Goal: Use online tool/utility: Use online tool/utility

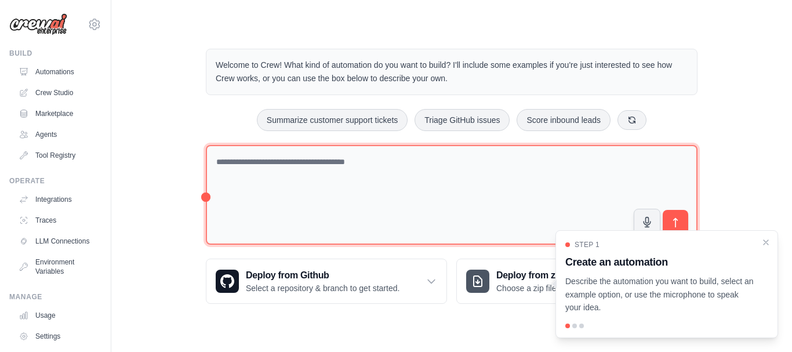
click at [355, 181] on textarea at bounding box center [452, 195] width 492 height 100
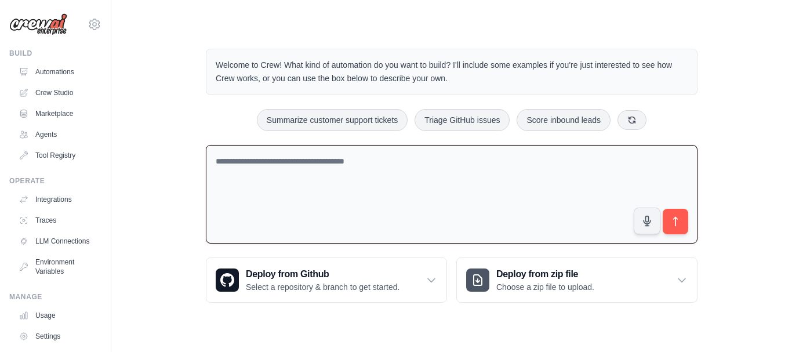
paste textarea "**********"
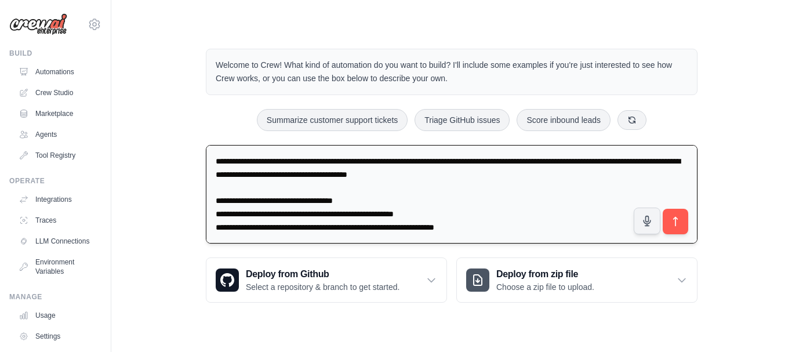
scroll to position [1510, 0]
click at [493, 182] on textarea at bounding box center [452, 194] width 492 height 99
drag, startPoint x: 481, startPoint y: 196, endPoint x: 212, endPoint y: 183, distance: 268.8
click at [212, 183] on textarea at bounding box center [452, 194] width 492 height 99
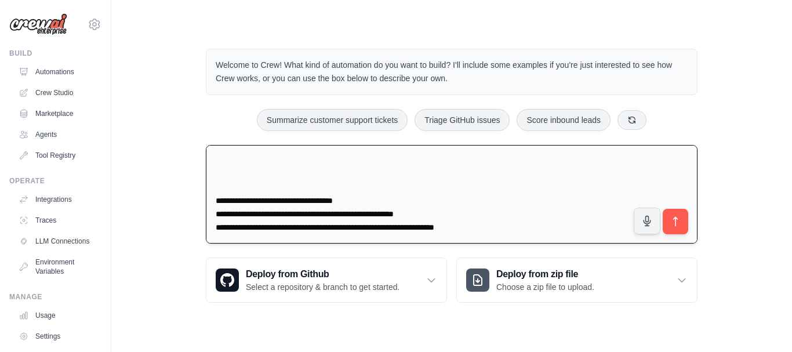
scroll to position [1530, 0]
type textarea "**********"
click at [676, 227] on icon "submit" at bounding box center [676, 222] width 12 height 12
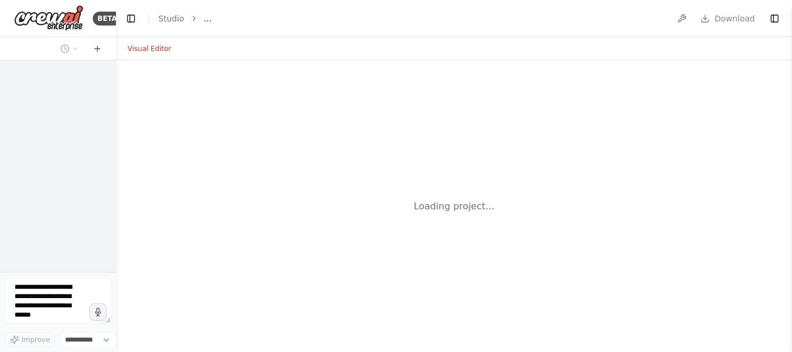
select select "****"
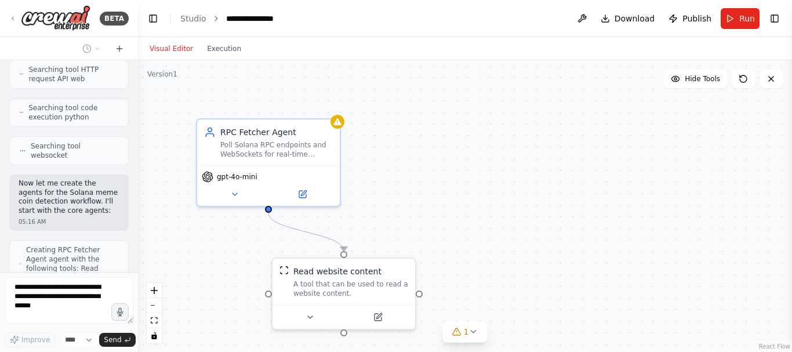
scroll to position [1373, 0]
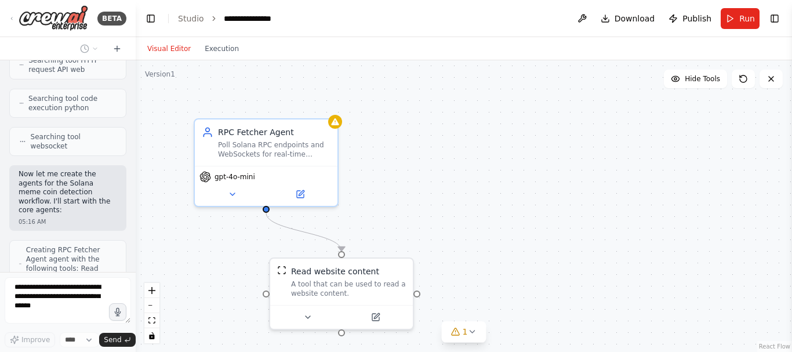
drag, startPoint x: 112, startPoint y: 184, endPoint x: 136, endPoint y: 189, distance: 24.3
click at [136, 189] on div "BETA RPC Fetcher Agent (LLM: Gemini 1.5 Flash, ~$0.00035/1K tokens, free tier):…" at bounding box center [396, 176] width 792 height 352
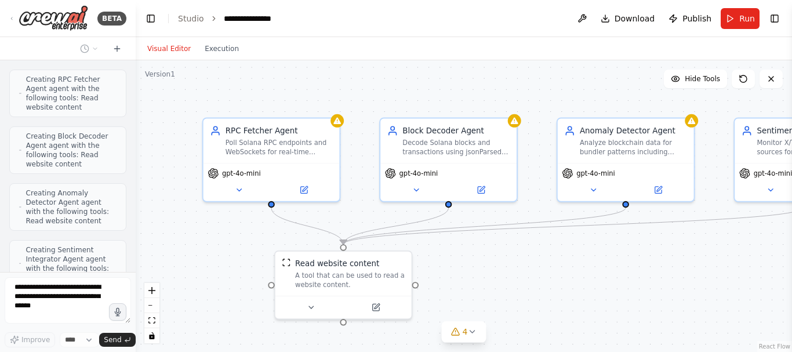
scroll to position [1600, 0]
click at [415, 189] on icon at bounding box center [416, 187] width 9 height 9
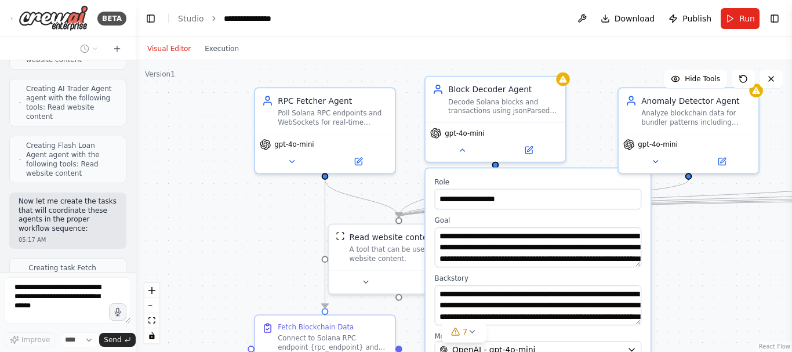
scroll to position [1913, 0]
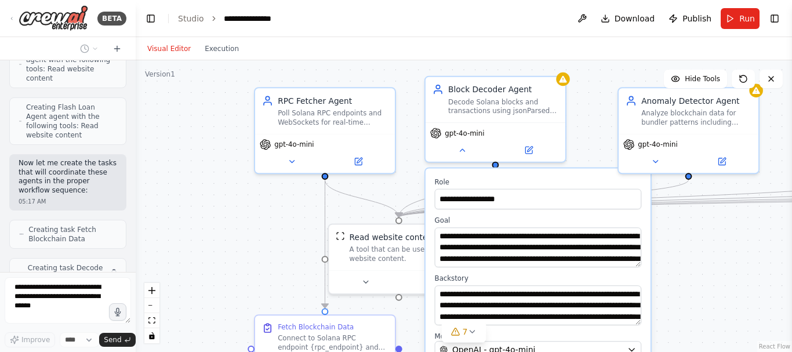
drag, startPoint x: 560, startPoint y: 285, endPoint x: 547, endPoint y: 275, distance: 16.2
click at [547, 275] on div "**********" at bounding box center [538, 287] width 225 height 239
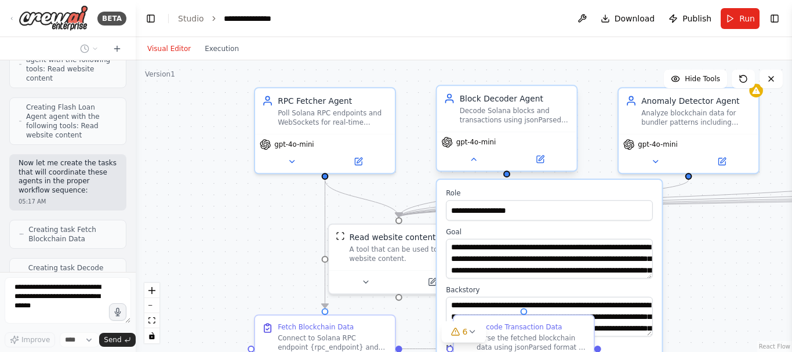
scroll to position [1952, 0]
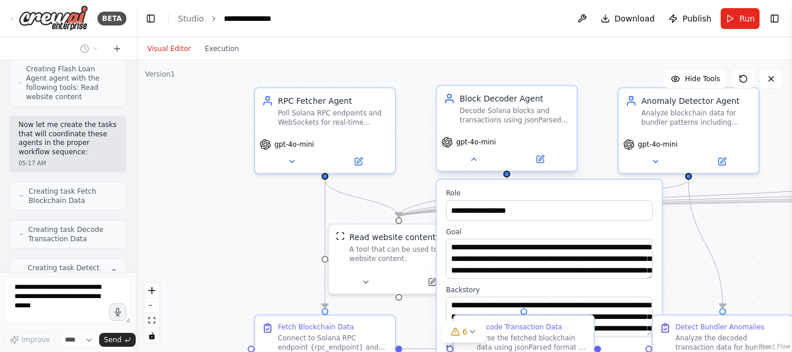
click at [478, 168] on div "gpt-4o-mini" at bounding box center [507, 151] width 140 height 39
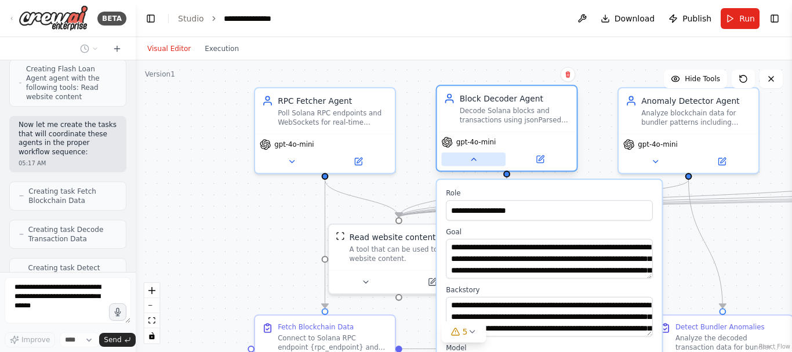
click at [471, 158] on icon at bounding box center [473, 159] width 9 height 9
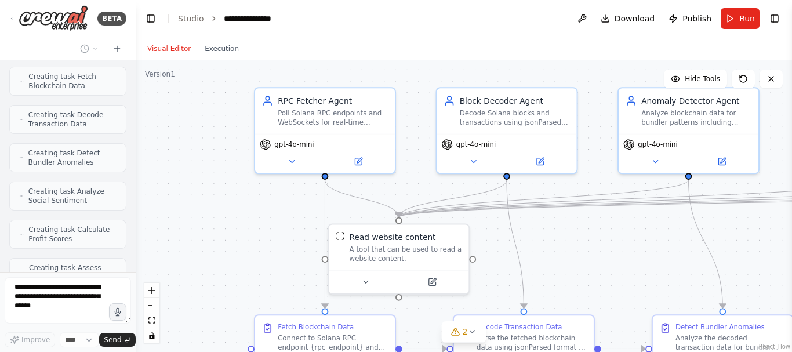
scroll to position [2105, 0]
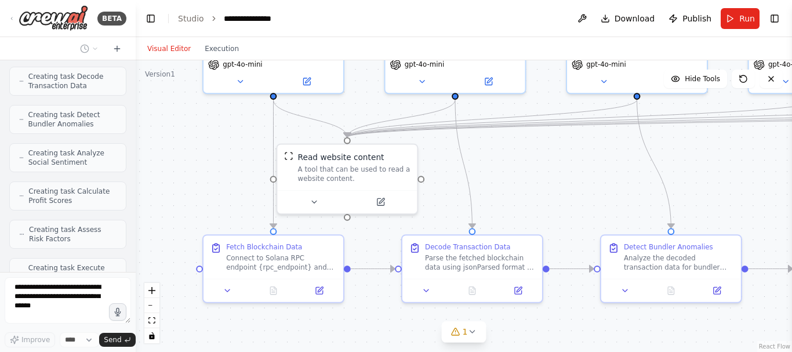
drag, startPoint x: 557, startPoint y: 249, endPoint x: 506, endPoint y: 168, distance: 96.2
click at [506, 168] on div ".deletable-edge-delete-btn { width: 20px; height: 20px; border: 0px solid #ffff…" at bounding box center [464, 206] width 656 height 292
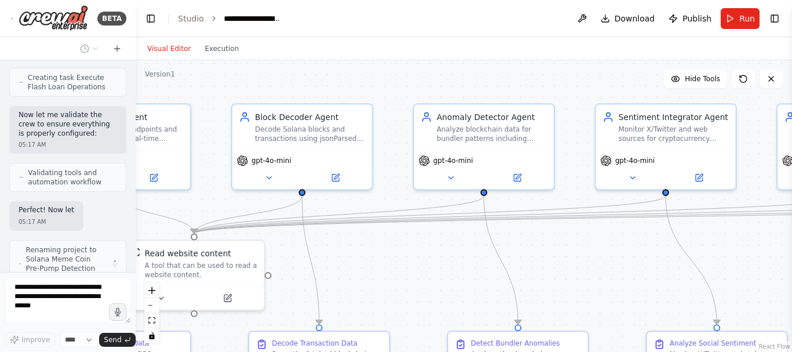
scroll to position [2351, 0]
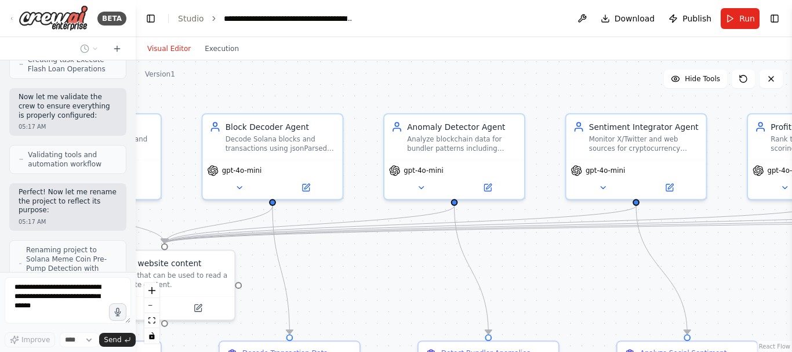
drag, startPoint x: 576, startPoint y: 136, endPoint x: 377, endPoint y: 240, distance: 223.8
click at [377, 240] on div ".deletable-edge-delete-btn { width: 20px; height: 20px; border: 0px solid #ffff…" at bounding box center [464, 206] width 656 height 292
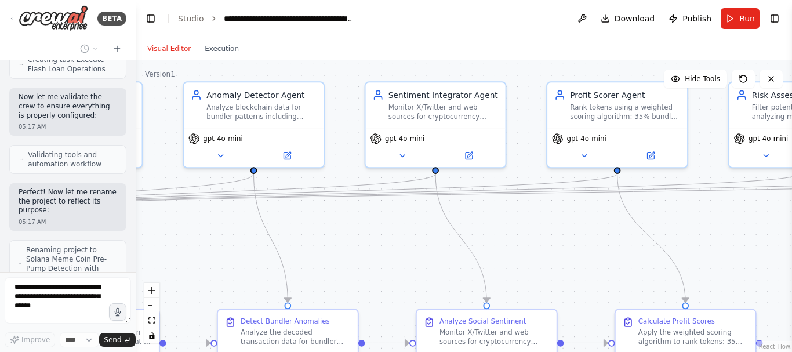
drag, startPoint x: 545, startPoint y: 269, endPoint x: 339, endPoint y: 248, distance: 207.5
click at [339, 248] on div ".deletable-edge-delete-btn { width: 20px; height: 20px; border: 0px solid #ffff…" at bounding box center [464, 206] width 656 height 292
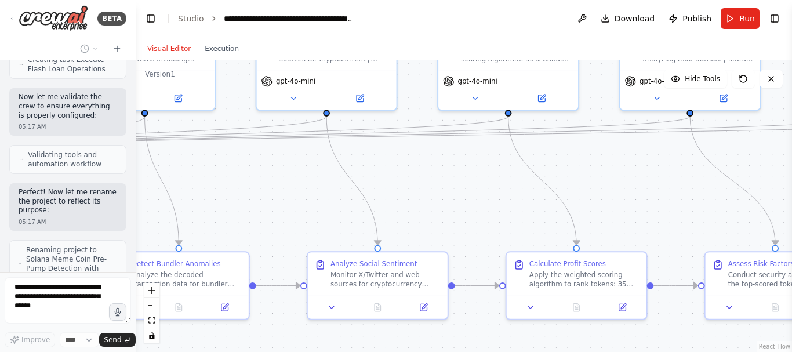
drag, startPoint x: 559, startPoint y: 256, endPoint x: 471, endPoint y: 191, distance: 109.0
click at [471, 191] on div ".deletable-edge-delete-btn { width: 20px; height: 20px; border: 0px solid #ffff…" at bounding box center [464, 206] width 656 height 292
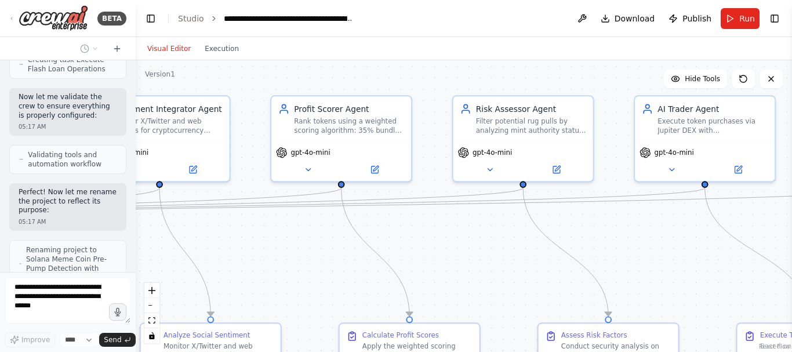
drag, startPoint x: 471, startPoint y: 191, endPoint x: 304, endPoint y: 263, distance: 182.0
click at [304, 263] on div ".deletable-edge-delete-btn { width: 20px; height: 20px; border: 0px solid #ffff…" at bounding box center [464, 206] width 656 height 292
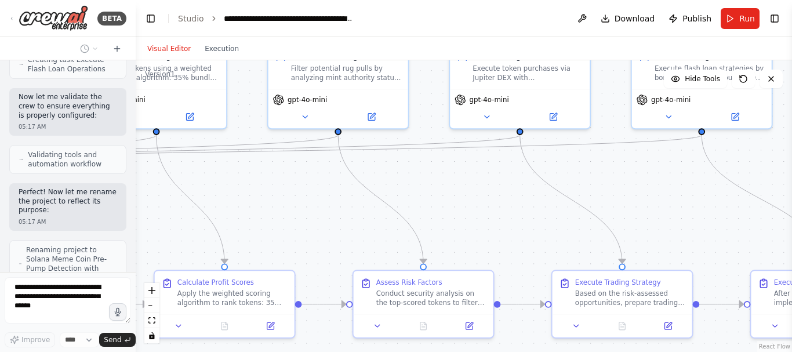
drag, startPoint x: 504, startPoint y: 260, endPoint x: 315, endPoint y: 206, distance: 196.0
click at [315, 206] on div ".deletable-edge-delete-btn { width: 20px; height: 20px; border: 0px solid #ffff…" at bounding box center [464, 206] width 656 height 292
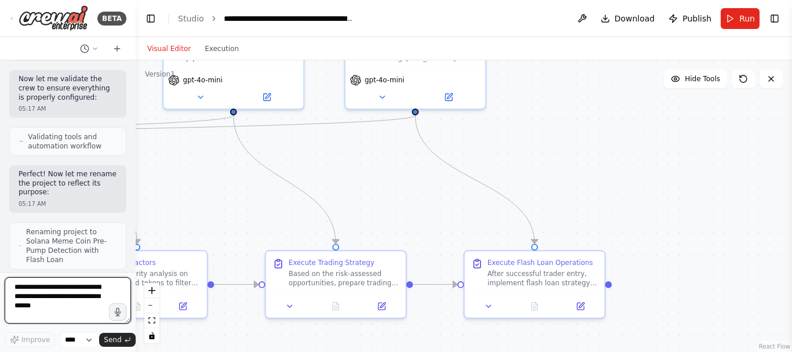
drag, startPoint x: 653, startPoint y: 209, endPoint x: 370, endPoint y: 189, distance: 283.6
click at [370, 189] on div ".deletable-edge-delete-btn { width: 20px; height: 20px; border: 0px solid #ffff…" at bounding box center [464, 206] width 656 height 292
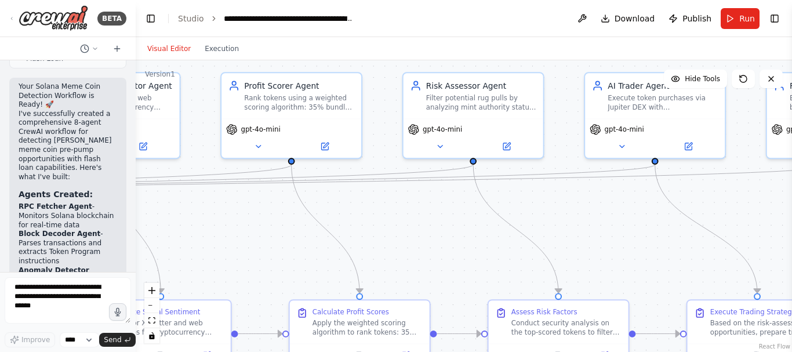
drag, startPoint x: 370, startPoint y: 189, endPoint x: 790, endPoint y: 228, distance: 421.6
click at [790, 228] on div "BETA RPC Fetcher Agent (LLM: Gemini 1.5 Flash, ~$0.00035/1K tokens, free tier):…" at bounding box center [396, 176] width 792 height 352
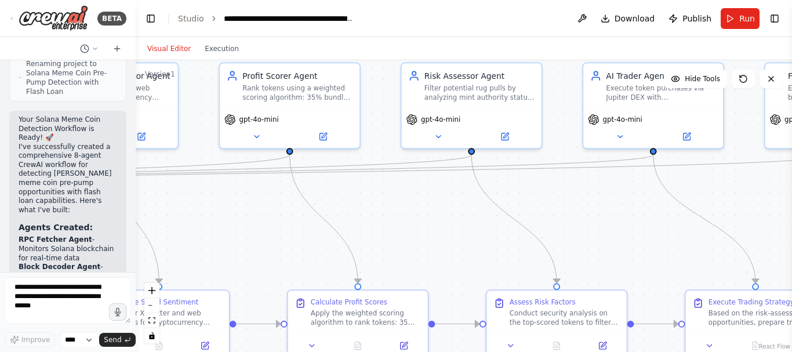
scroll to position [2538, 0]
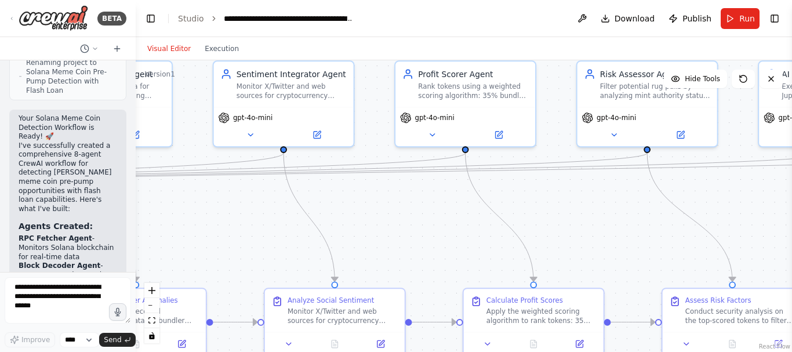
drag, startPoint x: 616, startPoint y: 208, endPoint x: 791, endPoint y: 210, distance: 175.1
click at [791, 210] on div "BETA RPC Fetcher Agent (LLM: Gemini 1.5 Flash, ~$0.00035/1K tokens, free tier):…" at bounding box center [396, 176] width 792 height 352
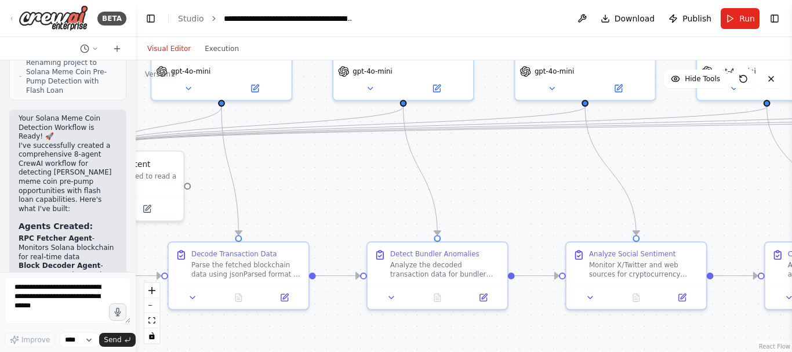
drag, startPoint x: 404, startPoint y: 239, endPoint x: 704, endPoint y: 189, distance: 305.1
click at [704, 189] on div ".deletable-edge-delete-btn { width: 20px; height: 20px; border: 0px solid #ffff…" at bounding box center [464, 206] width 656 height 292
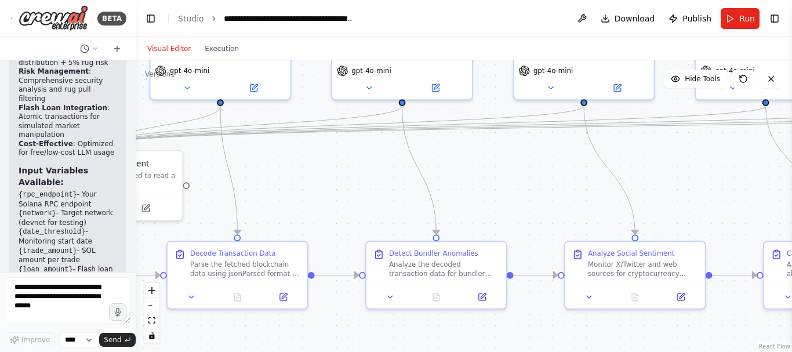
scroll to position [3204, 0]
drag, startPoint x: 85, startPoint y: 150, endPoint x: 42, endPoint y: 148, distance: 42.9
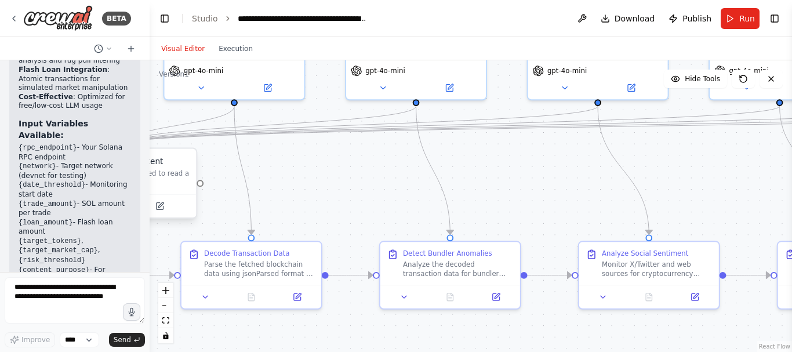
scroll to position [3084, 0]
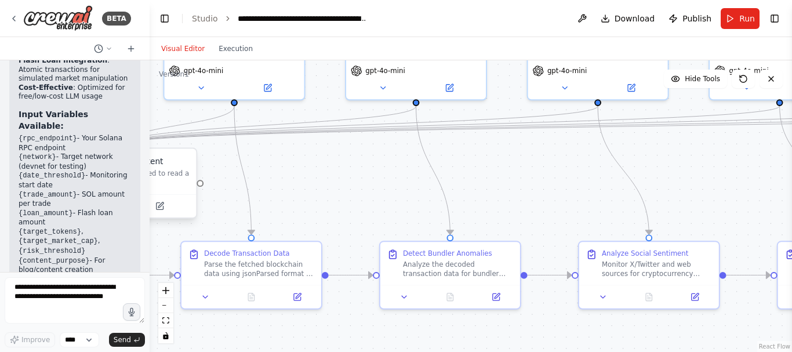
drag, startPoint x: 132, startPoint y: 177, endPoint x: 150, endPoint y: 188, distance: 20.3
click at [150, 188] on div "BETA RPC Fetcher Agent (LLM: Gemini 1.5 Flash, ~$0.00035/1K tokens, free tier):…" at bounding box center [396, 176] width 792 height 352
